Goal: Find specific page/section: Find specific page/section

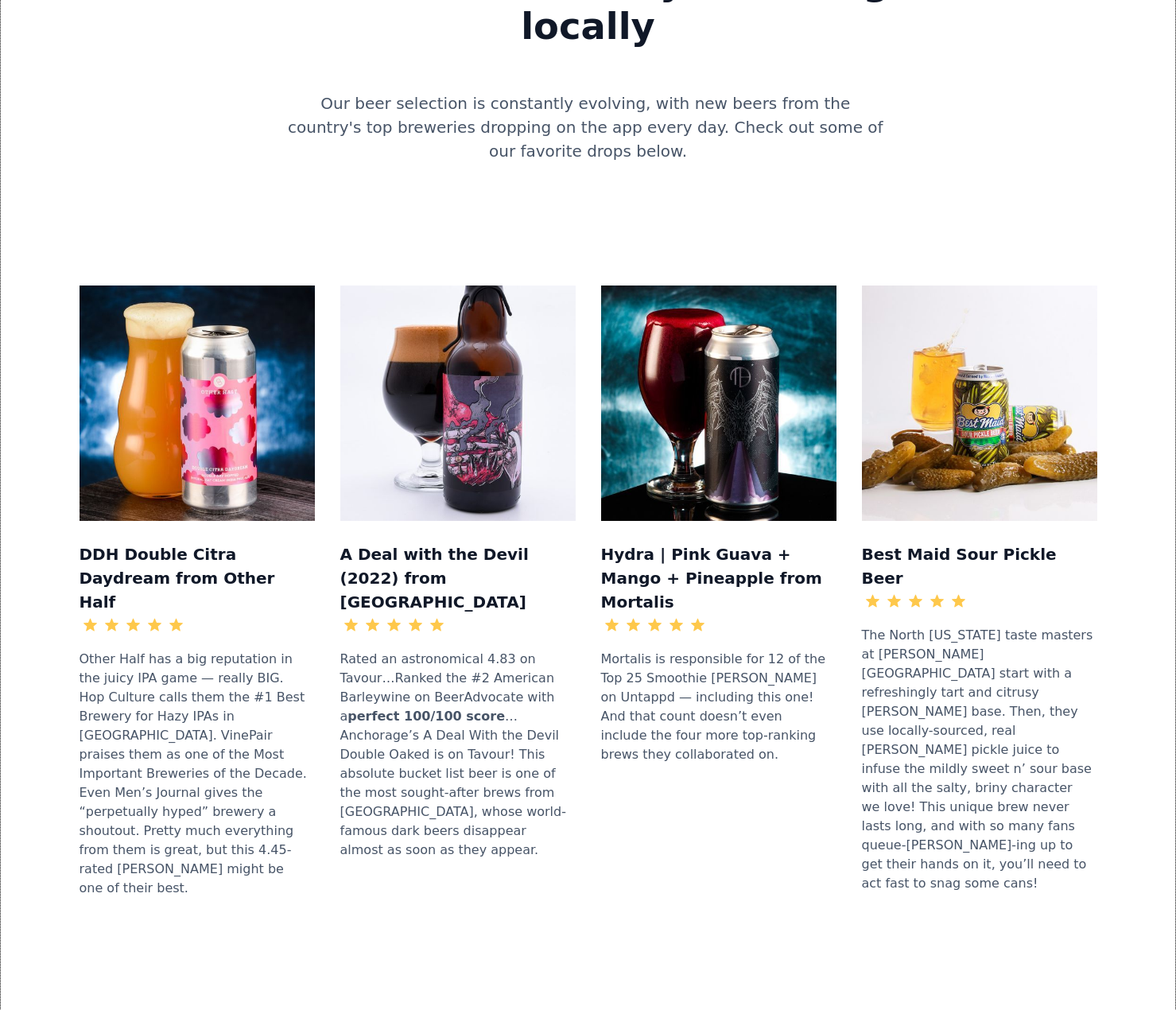
scroll to position [2174, 0]
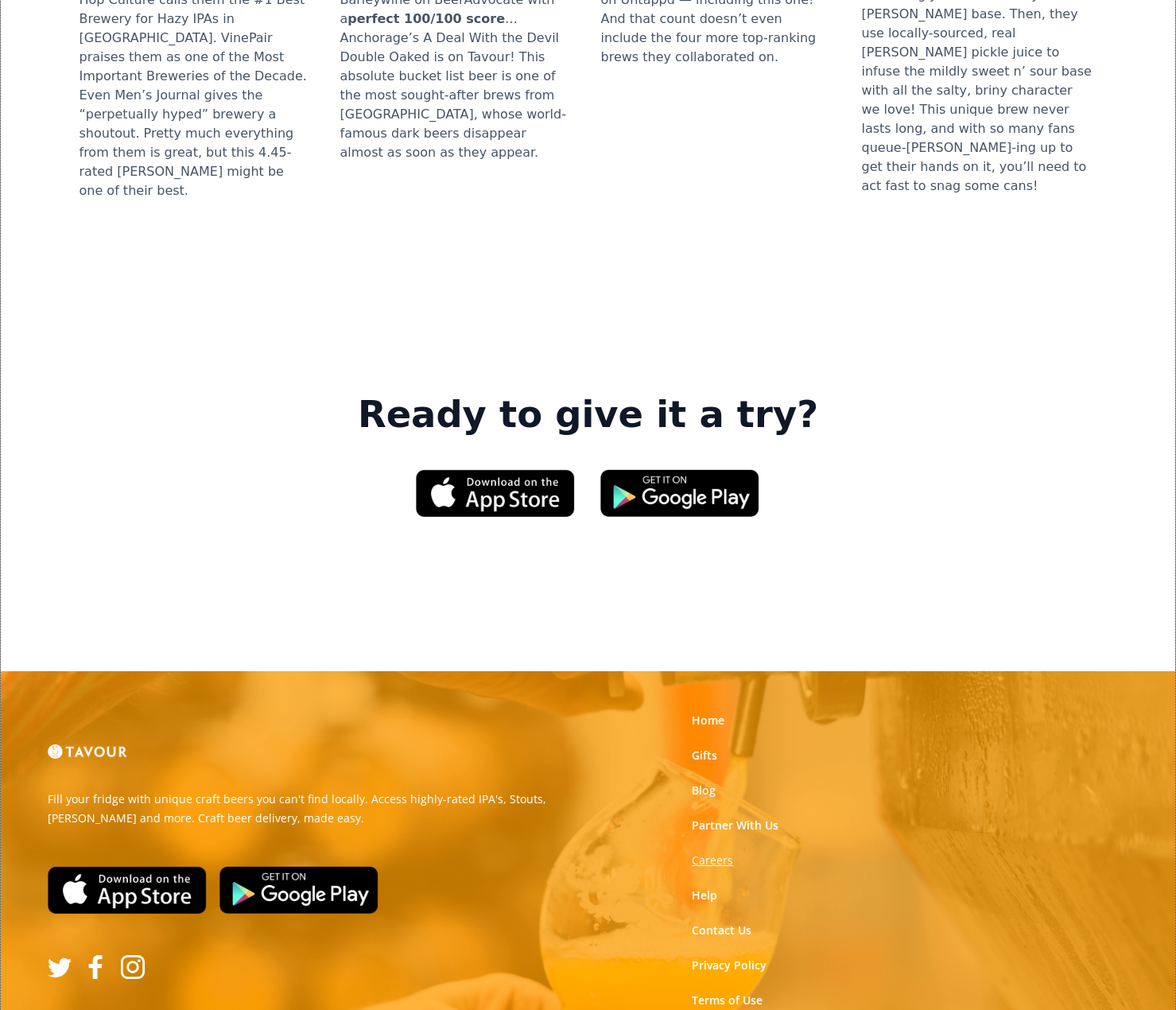
click at [723, 852] on strong "Careers" at bounding box center [713, 859] width 42 height 15
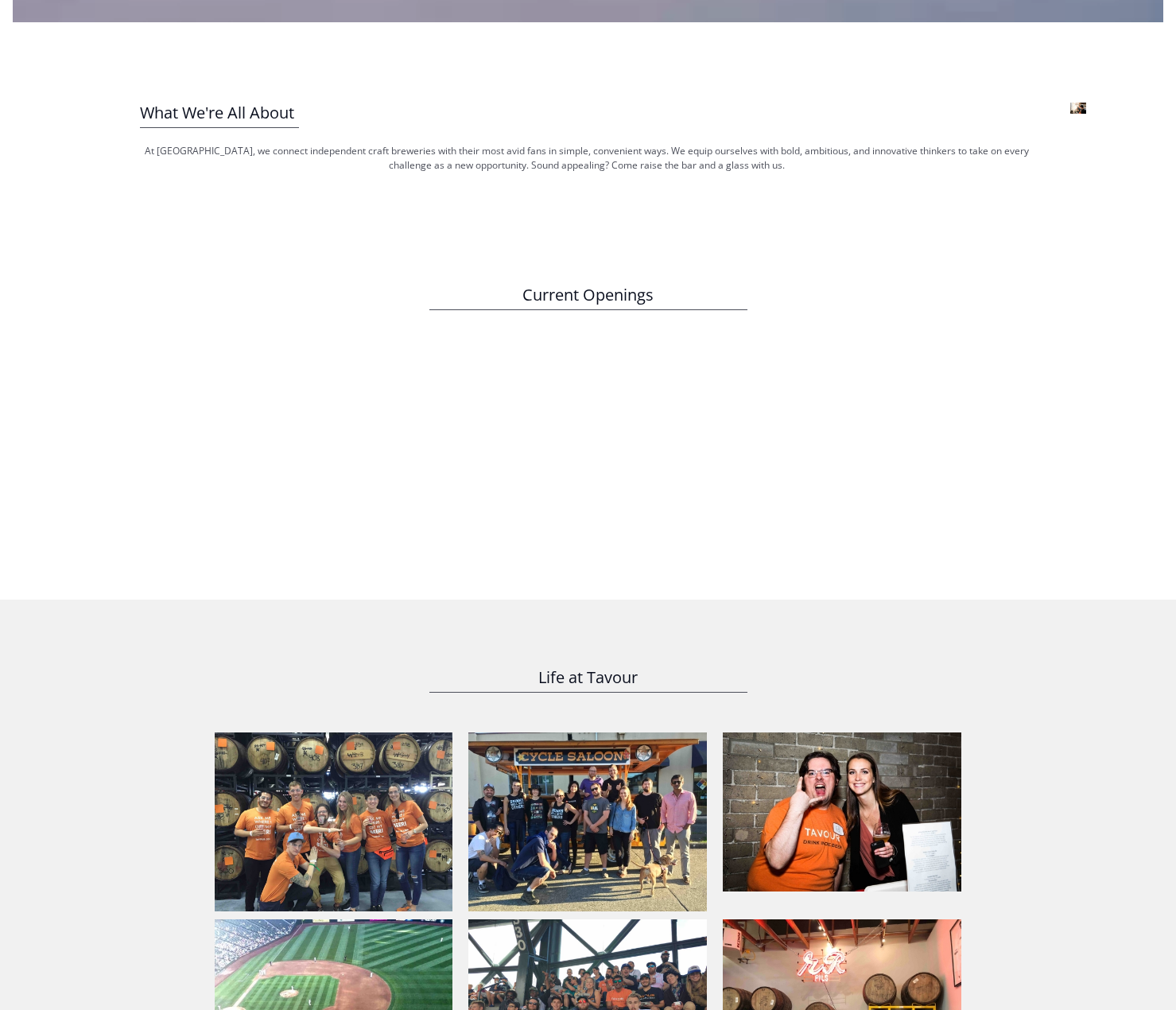
scroll to position [1431, 0]
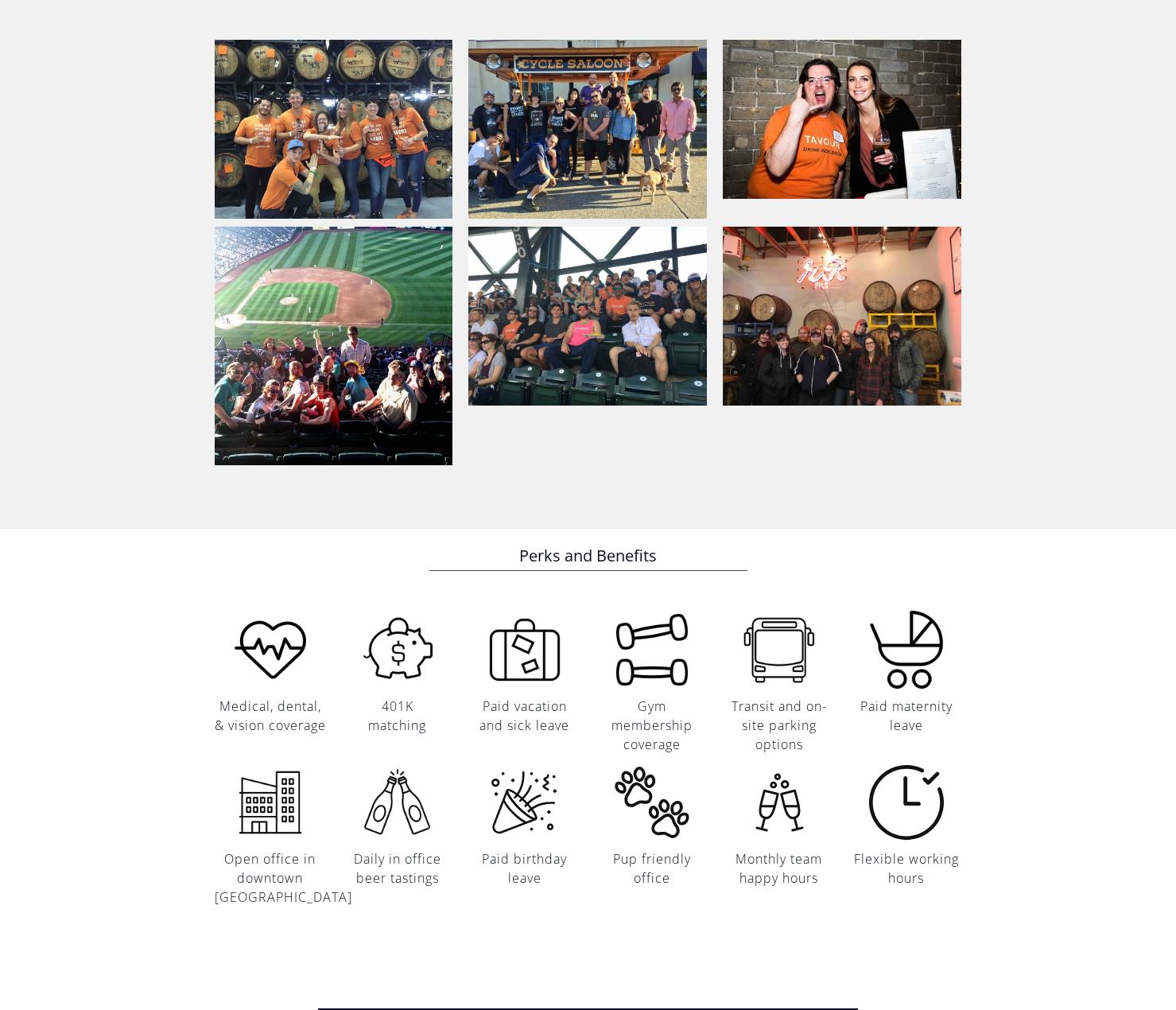
click at [820, 163] on img at bounding box center [842, 119] width 239 height 159
click at [397, 330] on img at bounding box center [334, 342] width 239 height 247
